Goal: Register for event/course

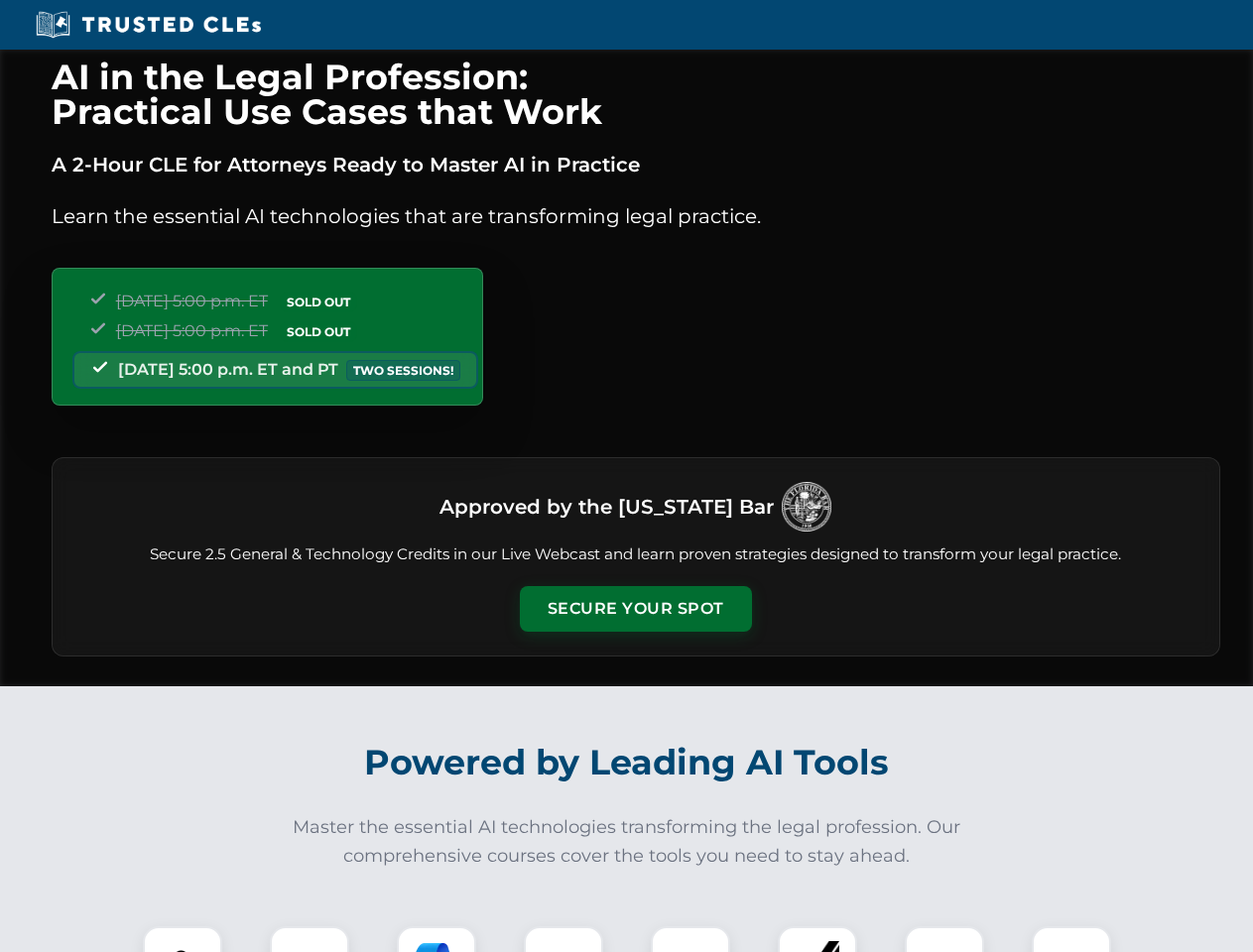
click at [635, 609] on button "Secure Your Spot" at bounding box center [636, 609] width 232 height 46
click at [183, 939] on img at bounding box center [183, 967] width 58 height 58
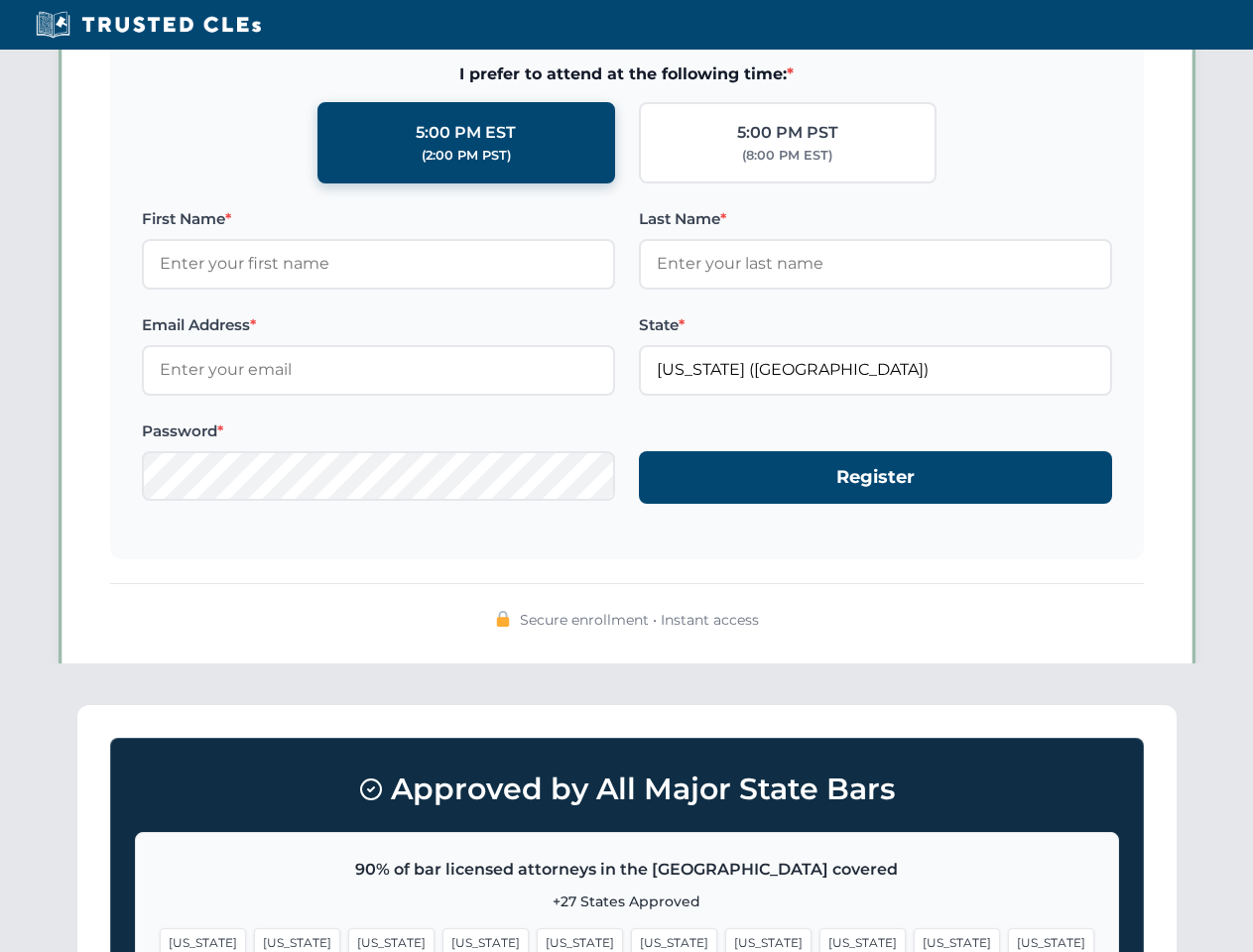
click at [914, 939] on span "[US_STATE]" at bounding box center [957, 943] width 86 height 29
